Goal: Task Accomplishment & Management: Manage account settings

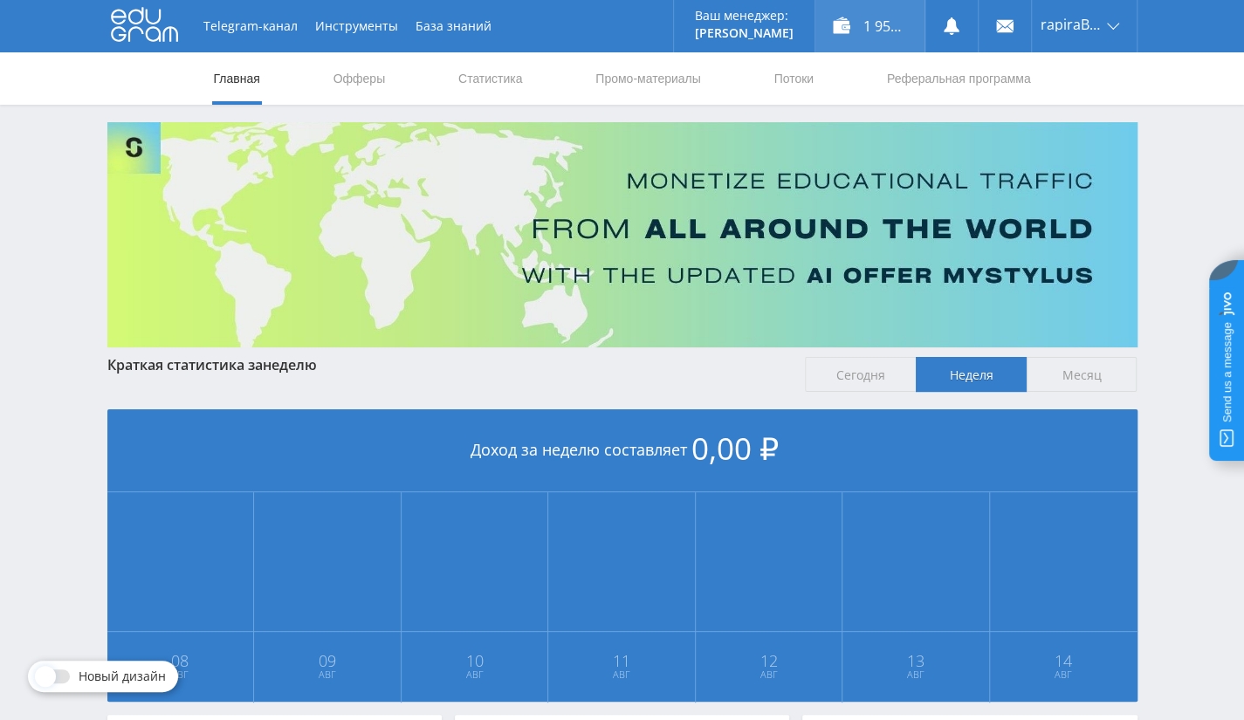
click at [876, 24] on div "1 958,00 ₽" at bounding box center [869, 26] width 109 height 52
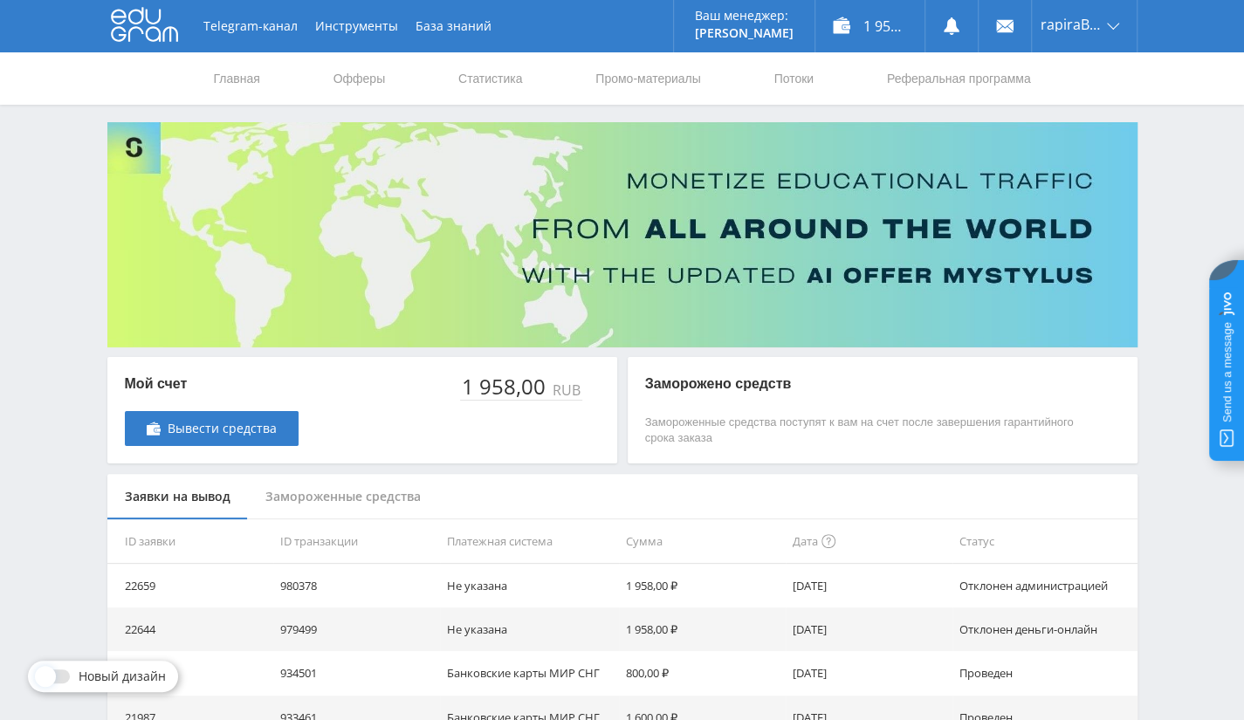
click at [641, 585] on td "1 958,00 ₽" at bounding box center [702, 586] width 167 height 44
click at [1064, 129] on link "Выход" at bounding box center [1083, 132] width 105 height 31
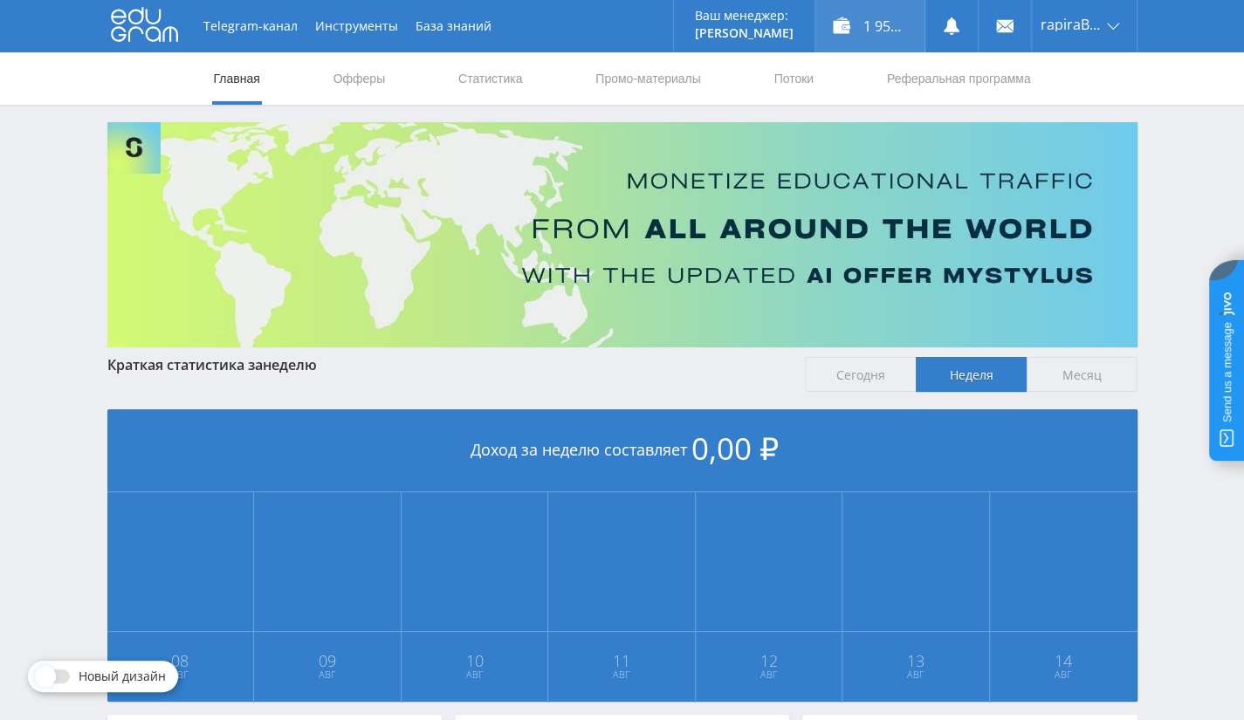
click at [873, 35] on div "1 958,00 ₽" at bounding box center [869, 26] width 109 height 52
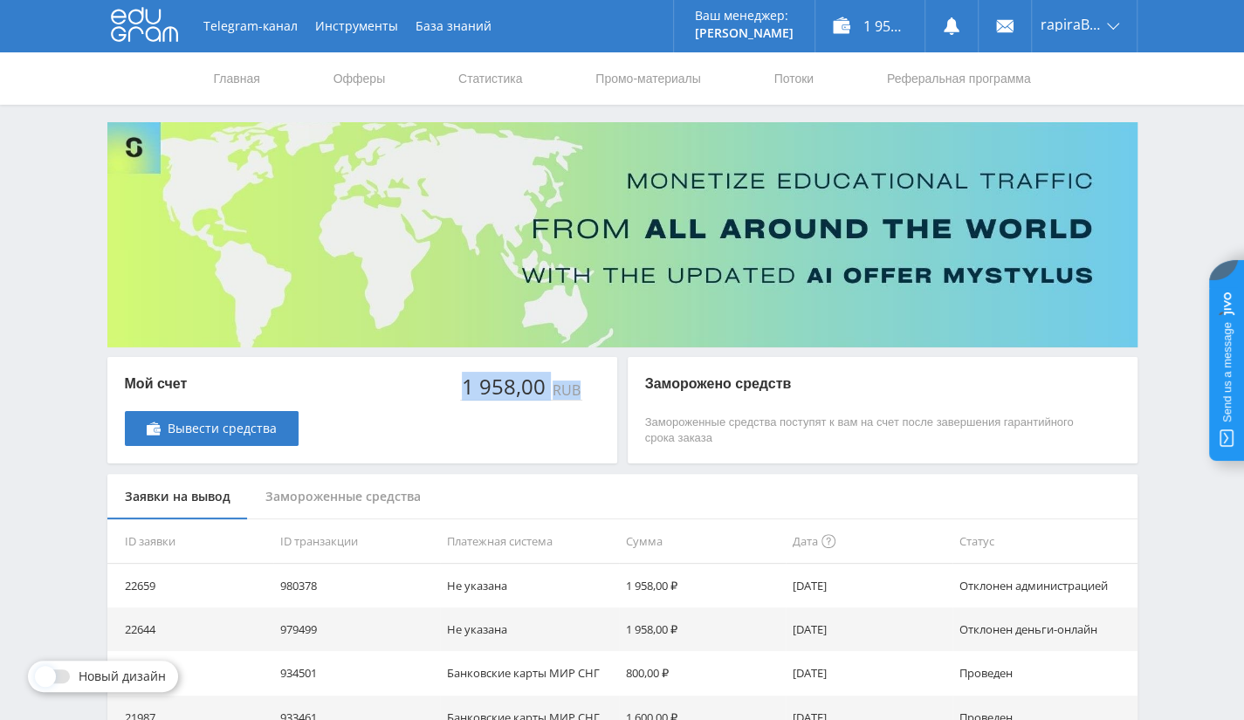
drag, startPoint x: 452, startPoint y: 385, endPoint x: 582, endPoint y: 397, distance: 130.6
click at [582, 397] on div "Мой счет Вывести средства 1 958,00 RUB" at bounding box center [362, 410] width 510 height 106
drag, startPoint x: 1064, startPoint y: 7, endPoint x: 1065, endPoint y: 19, distance: 12.2
click at [1064, 8] on div "rapiraBy44" at bounding box center [1083, 26] width 105 height 52
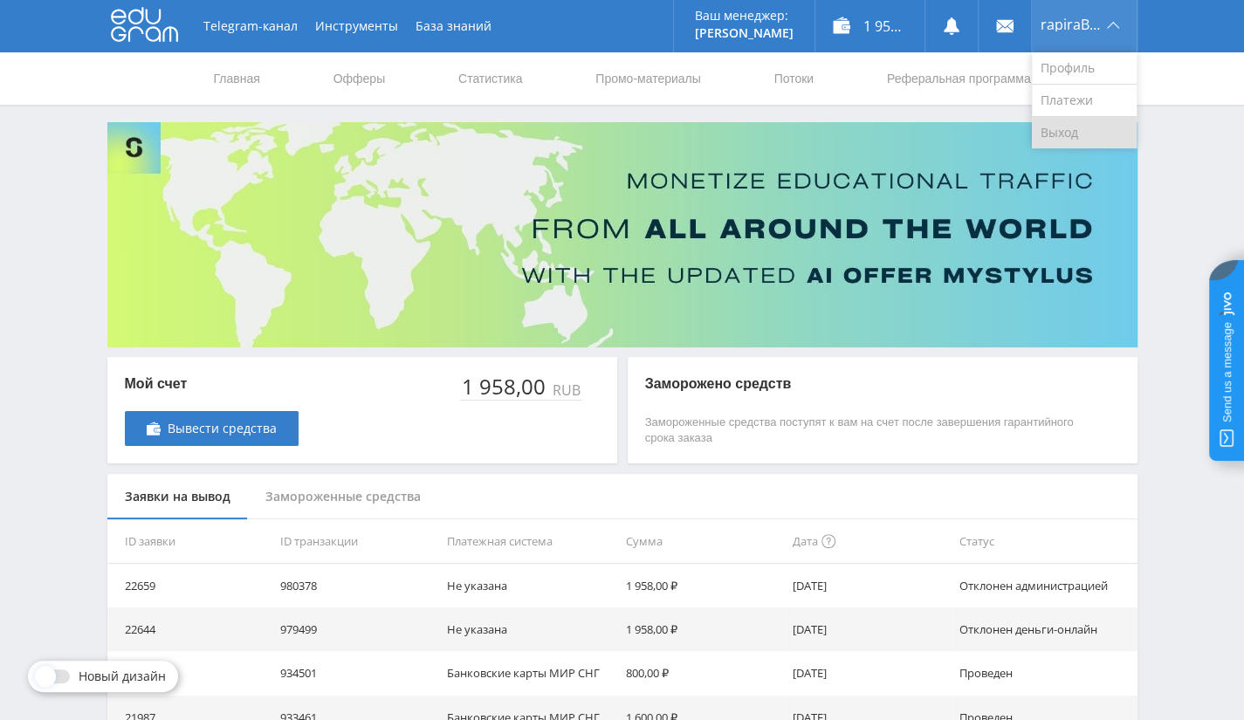
click at [1059, 133] on link "Выход" at bounding box center [1083, 132] width 105 height 31
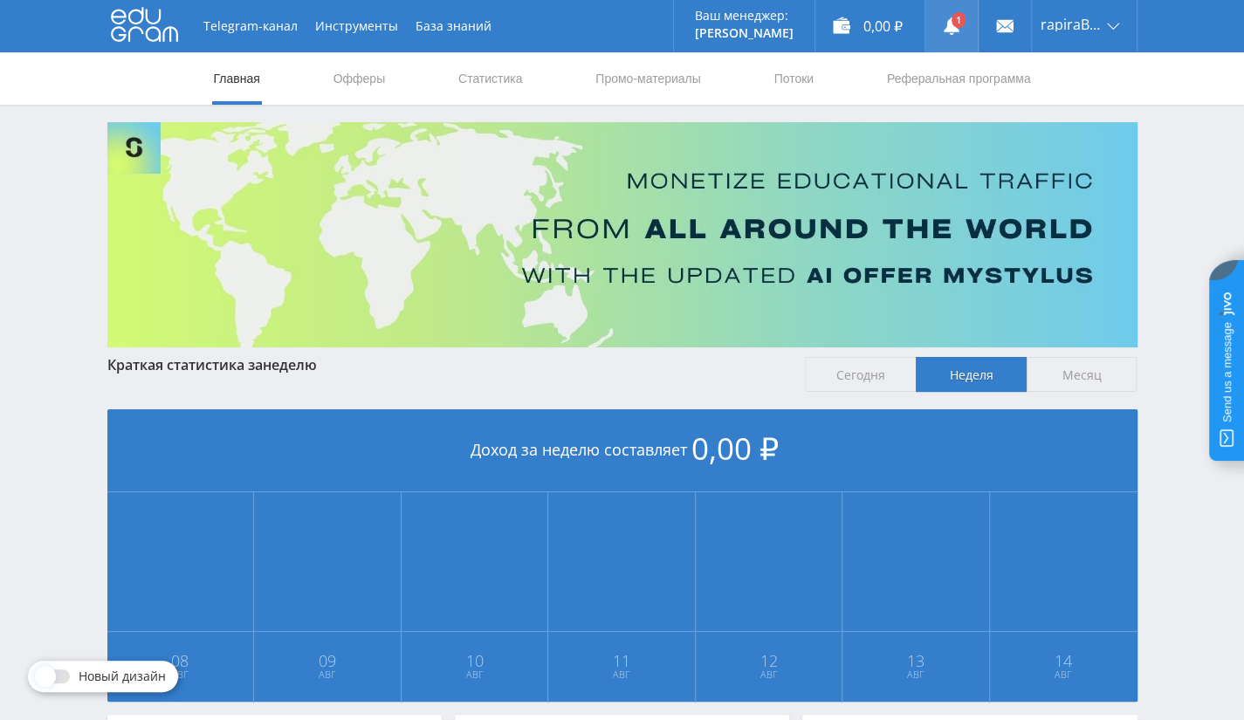
click at [963, 31] on link at bounding box center [951, 26] width 52 height 52
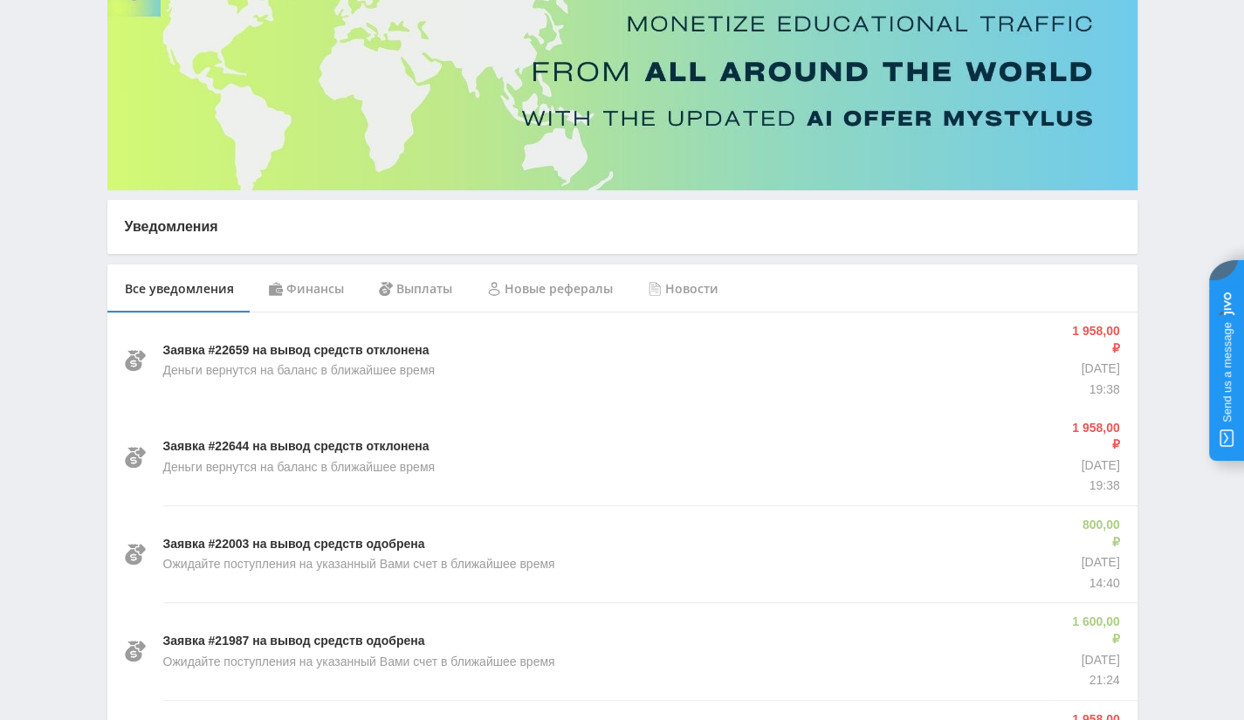
scroll to position [175, 0]
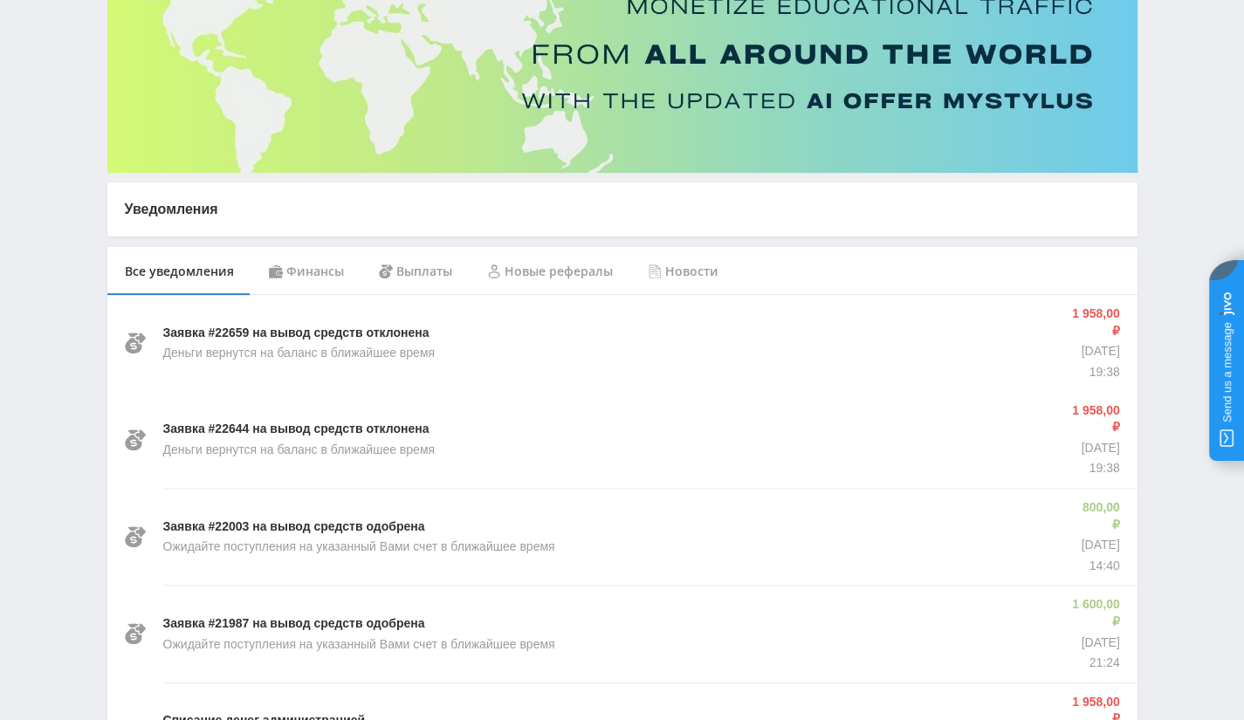
click at [312, 268] on div "Финансы" at bounding box center [306, 271] width 110 height 49
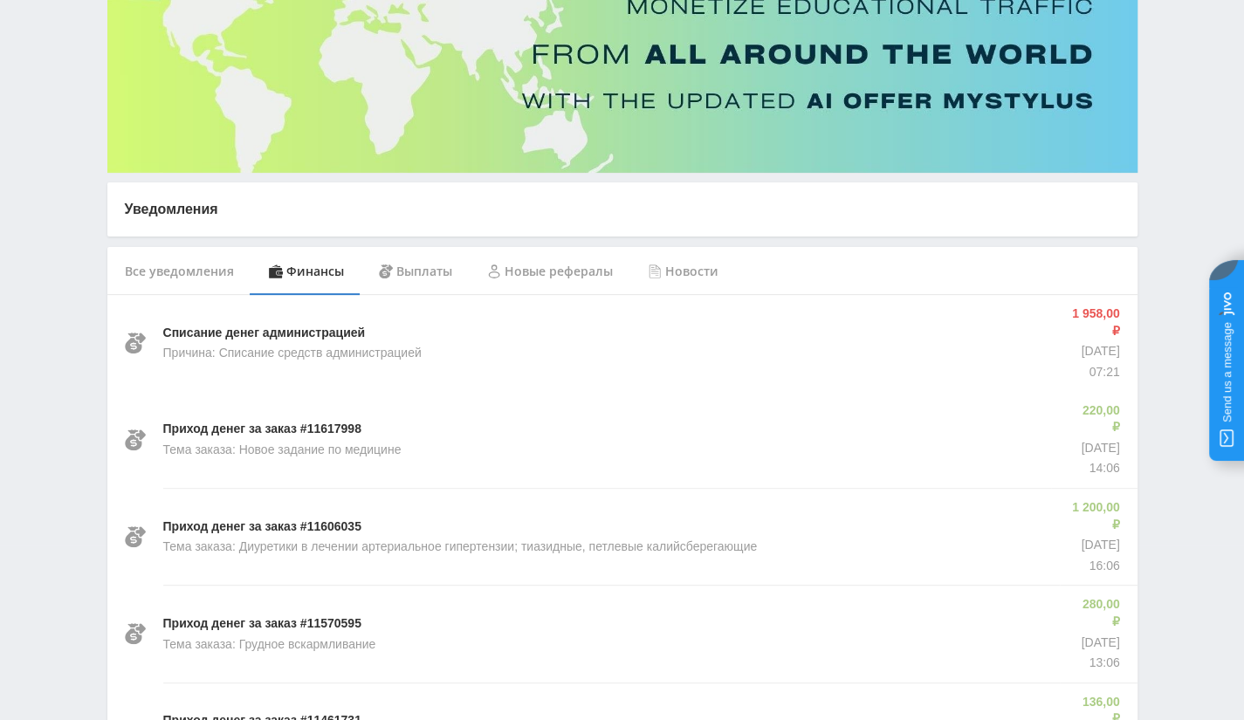
click at [182, 265] on div "Все уведомления" at bounding box center [179, 271] width 144 height 49
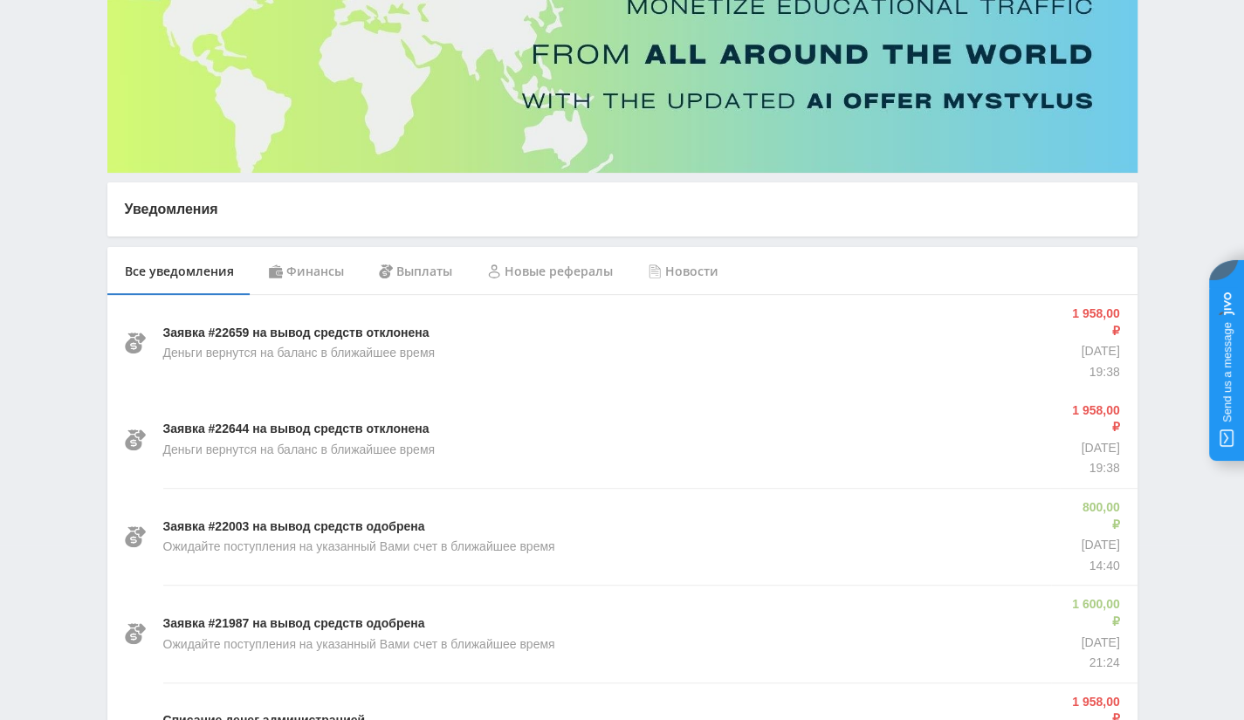
click at [323, 274] on div "Финансы" at bounding box center [306, 271] width 110 height 49
